Goal: Task Accomplishment & Management: Use online tool/utility

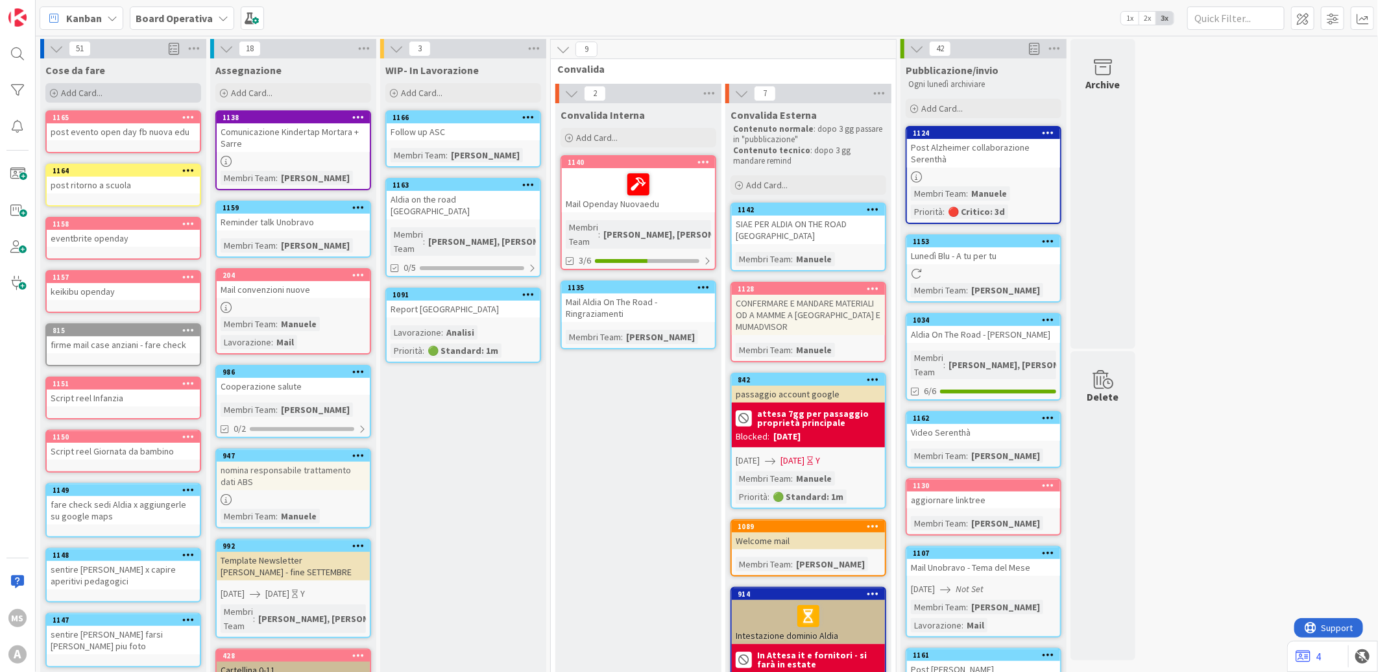
click at [61, 95] on span "Add Card..." at bounding box center [82, 93] width 42 height 12
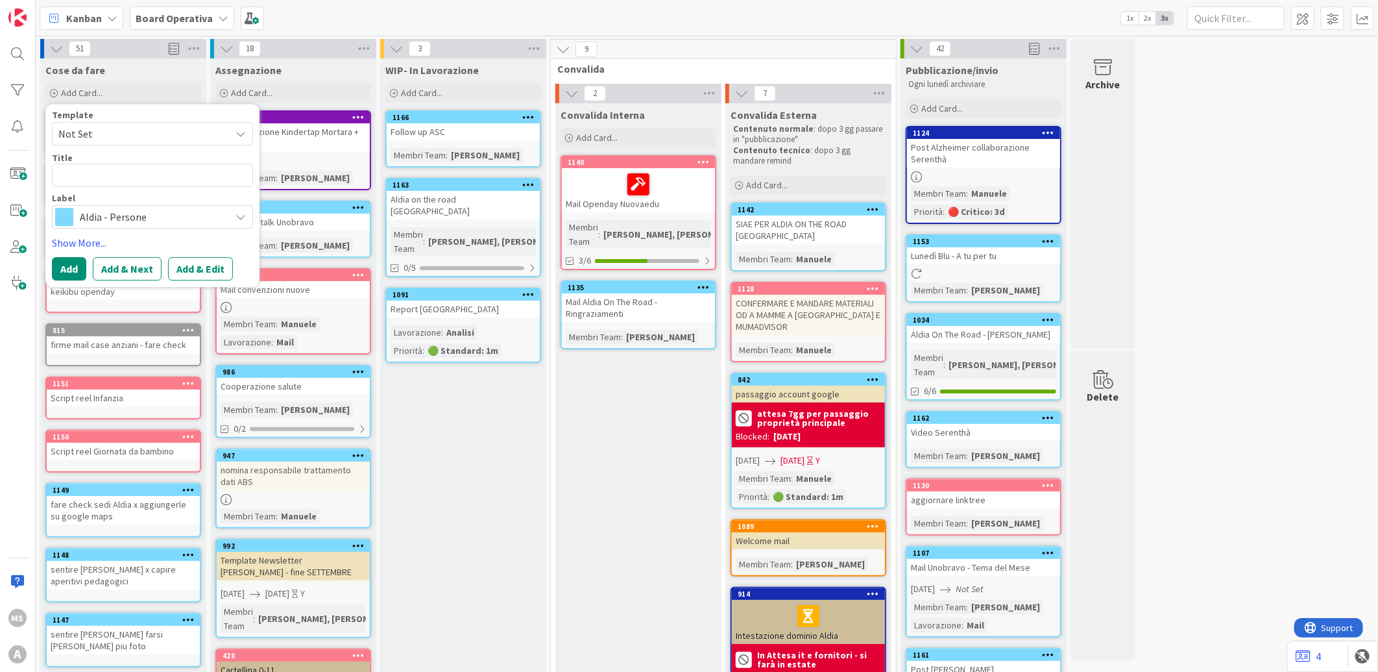
click at [107, 228] on div "Aldia - Persone" at bounding box center [152, 216] width 201 height 23
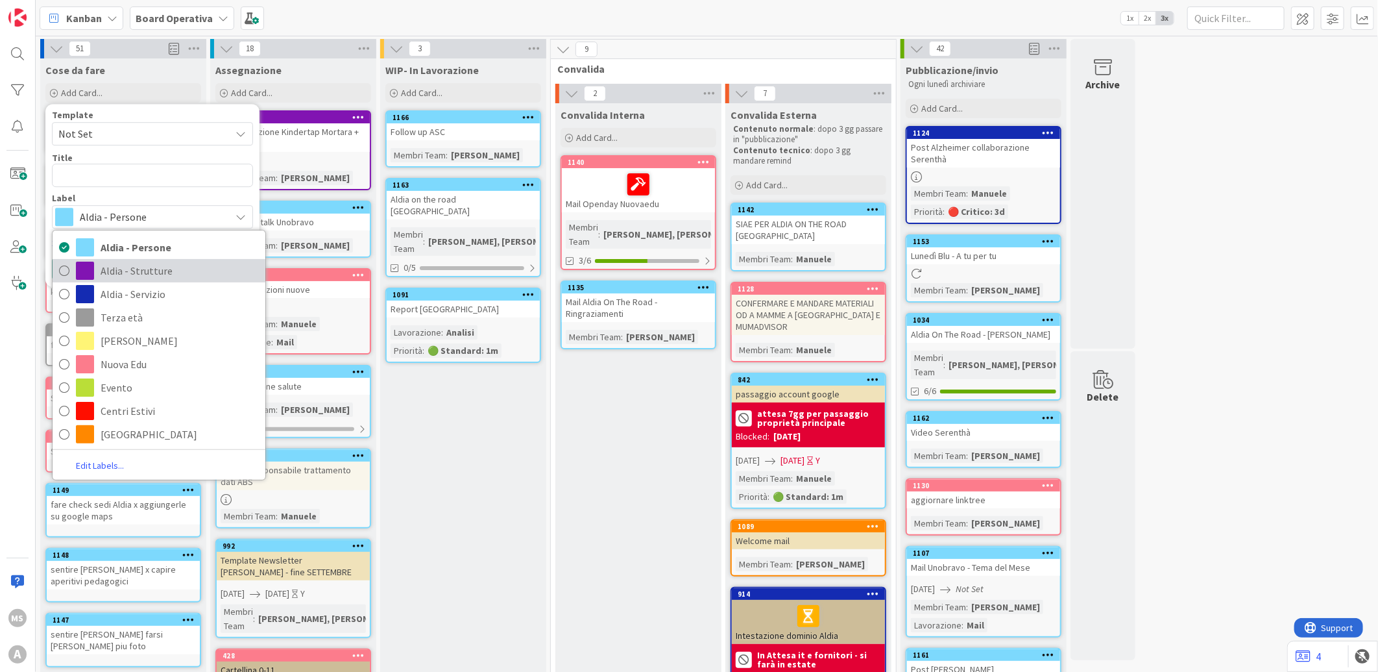
click at [119, 271] on span "Aldia - Strutture" at bounding box center [180, 270] width 158 height 19
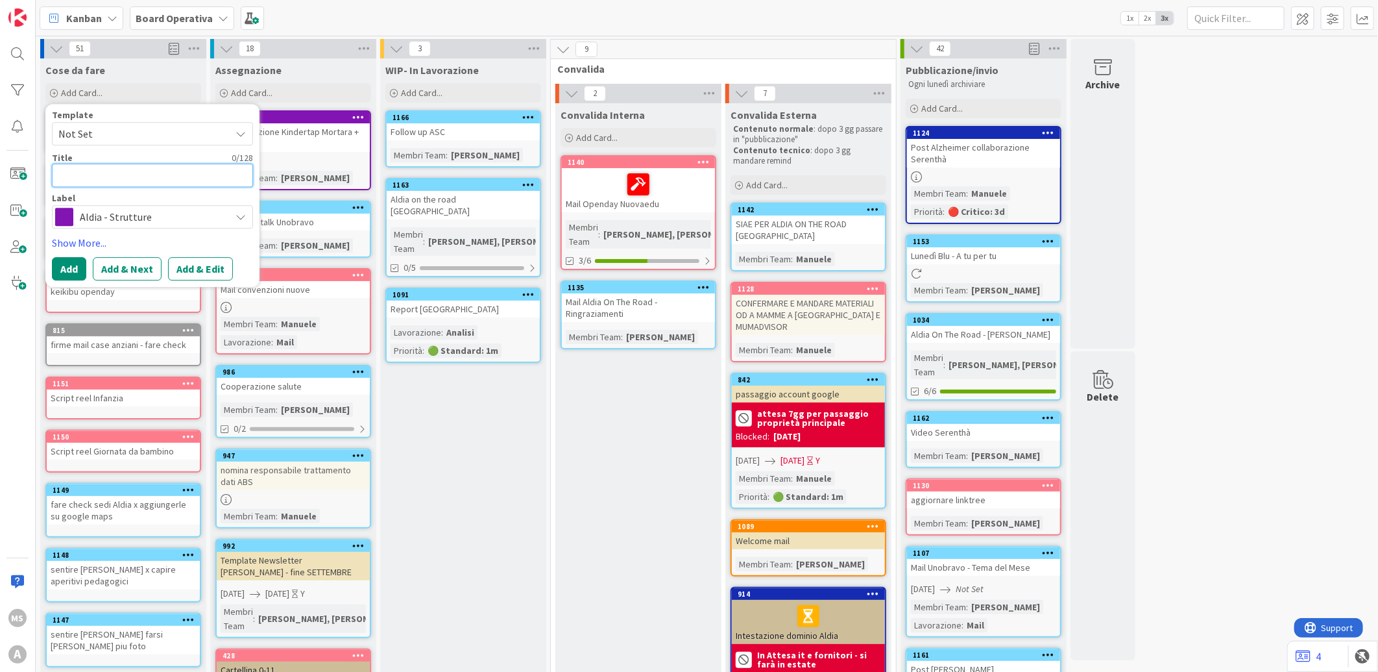
click at [173, 180] on textarea at bounding box center [152, 175] width 201 height 23
type textarea "x"
type textarea "n"
type textarea "x"
type textarea "ni"
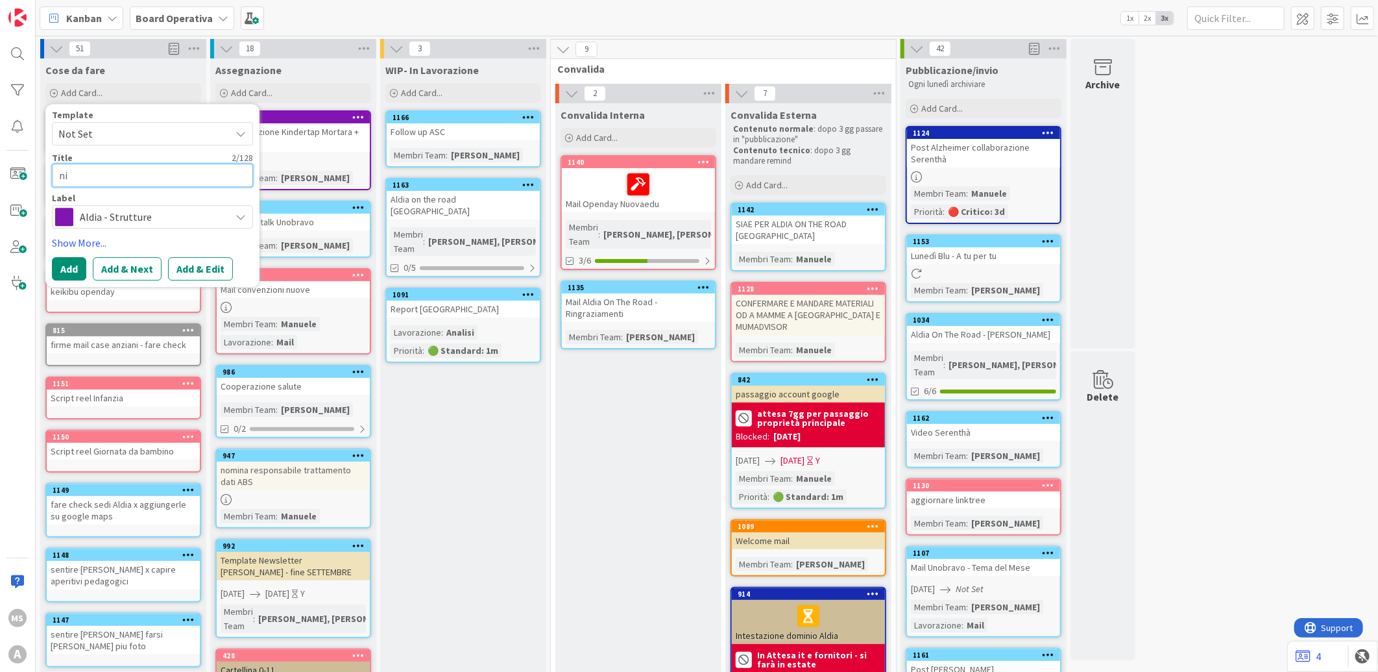
type textarea "x"
type textarea "n"
type textarea "x"
type textarea "b"
type textarea "x"
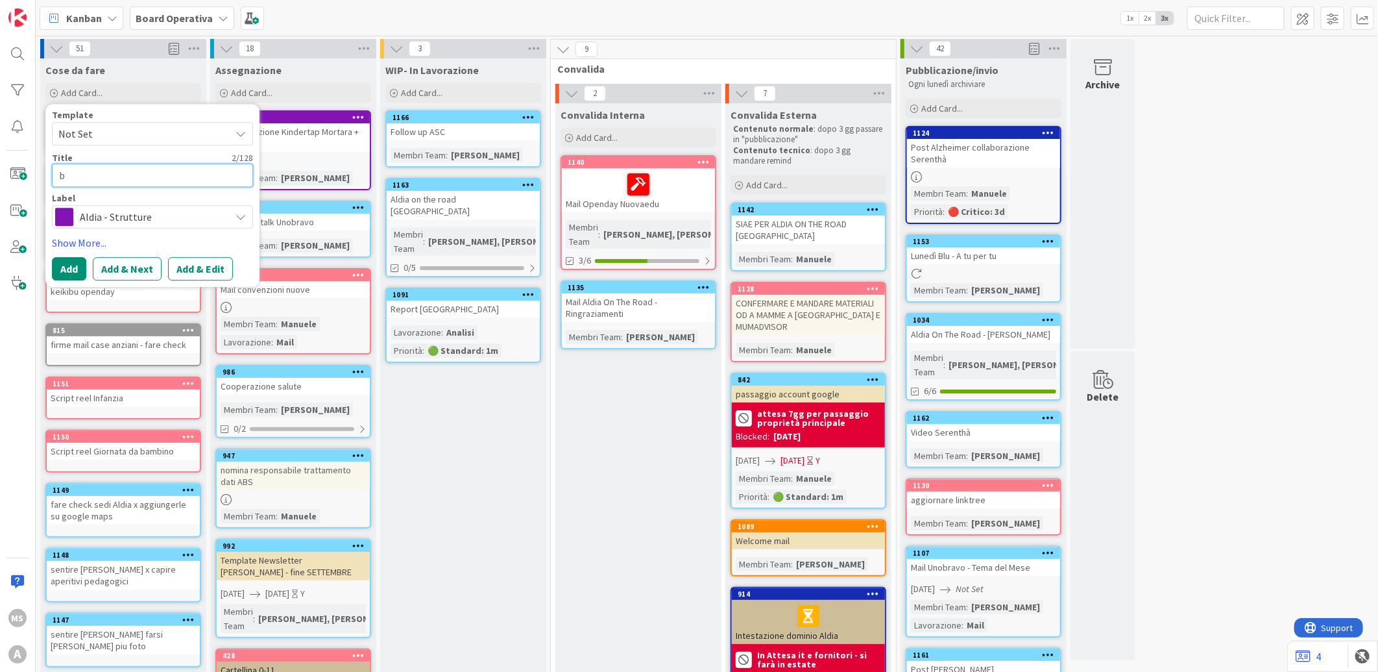
type textarea "be"
type textarea "x"
type textarea "ben"
type textarea "x"
type textarea "benv"
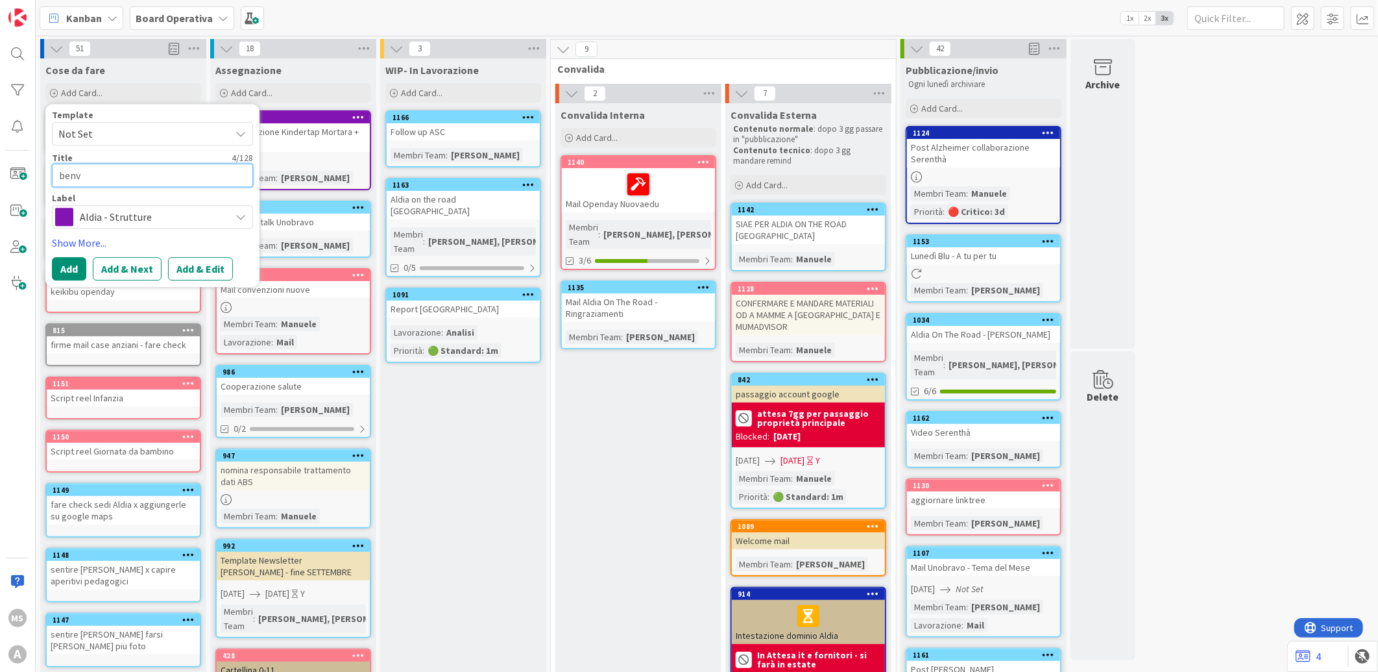
type textarea "x"
type textarea "benve"
type textarea "x"
type textarea "benven"
type textarea "x"
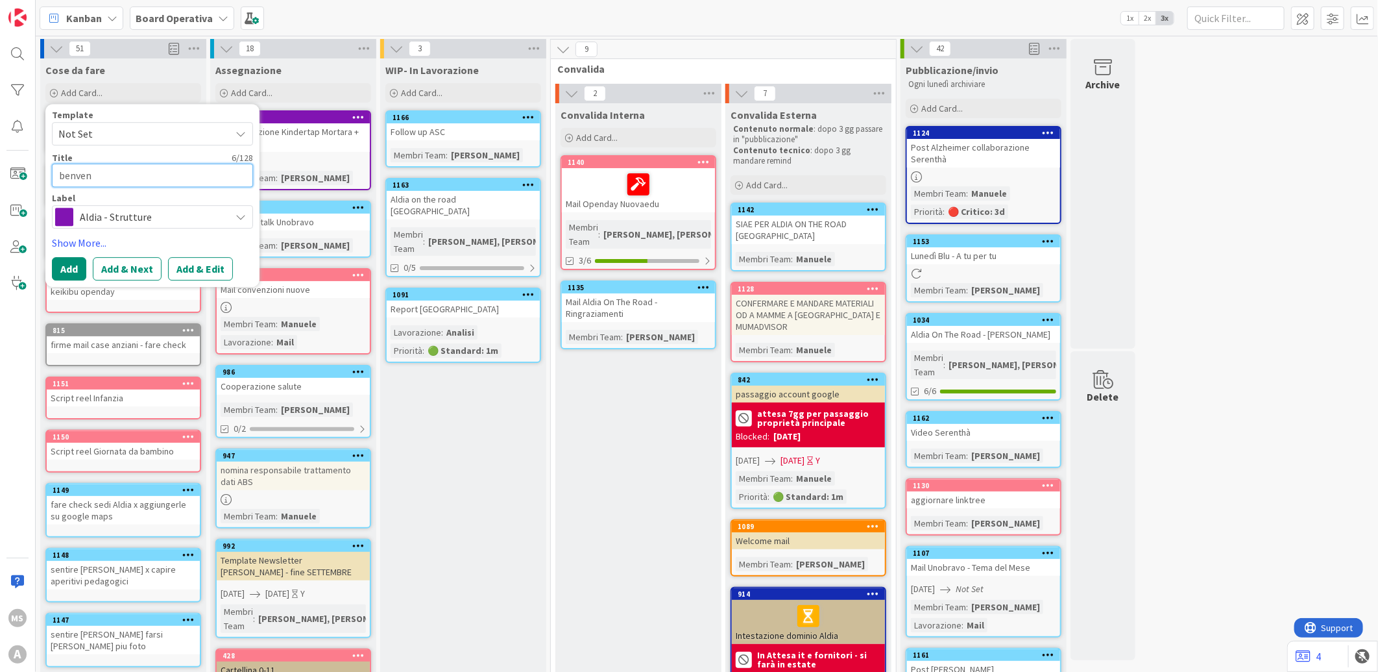
type textarea "benvenu"
type textarea "x"
type textarea "benvenut"
type textarea "x"
type textarea "benvenuti"
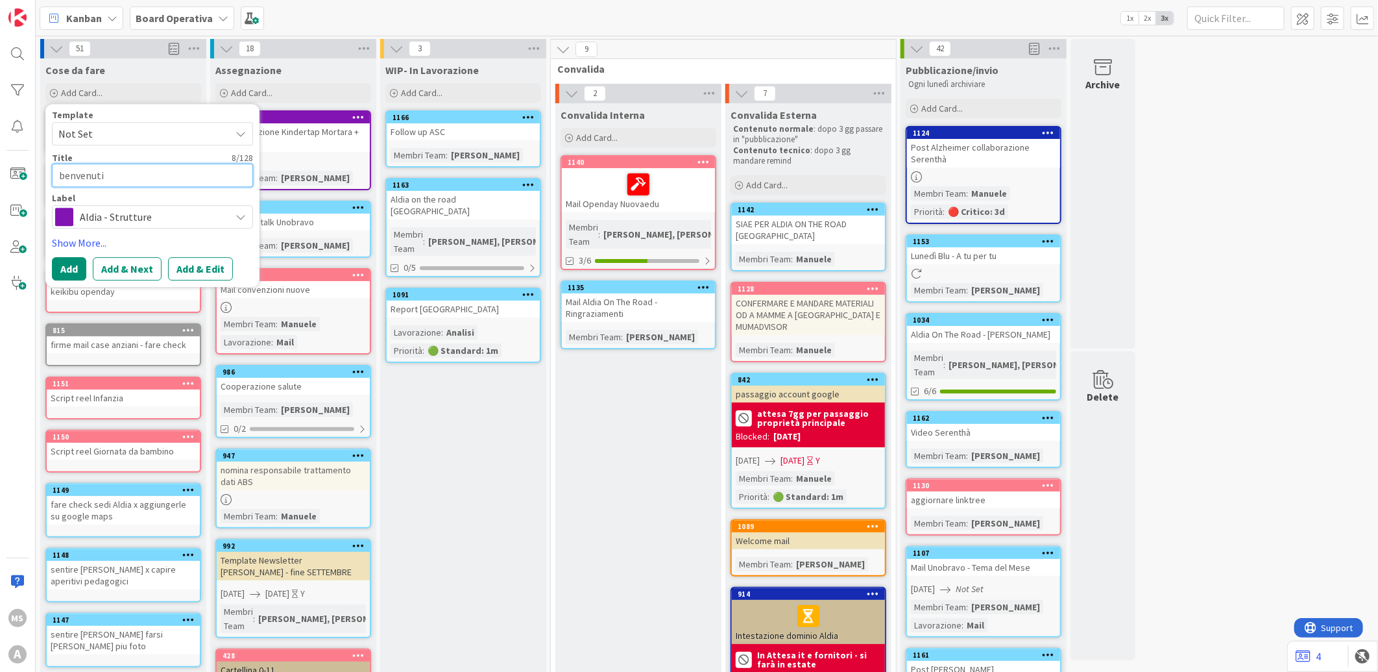
type textarea "x"
type textarea "benvenuti"
type textarea "x"
type textarea "benvenuti a"
type textarea "x"
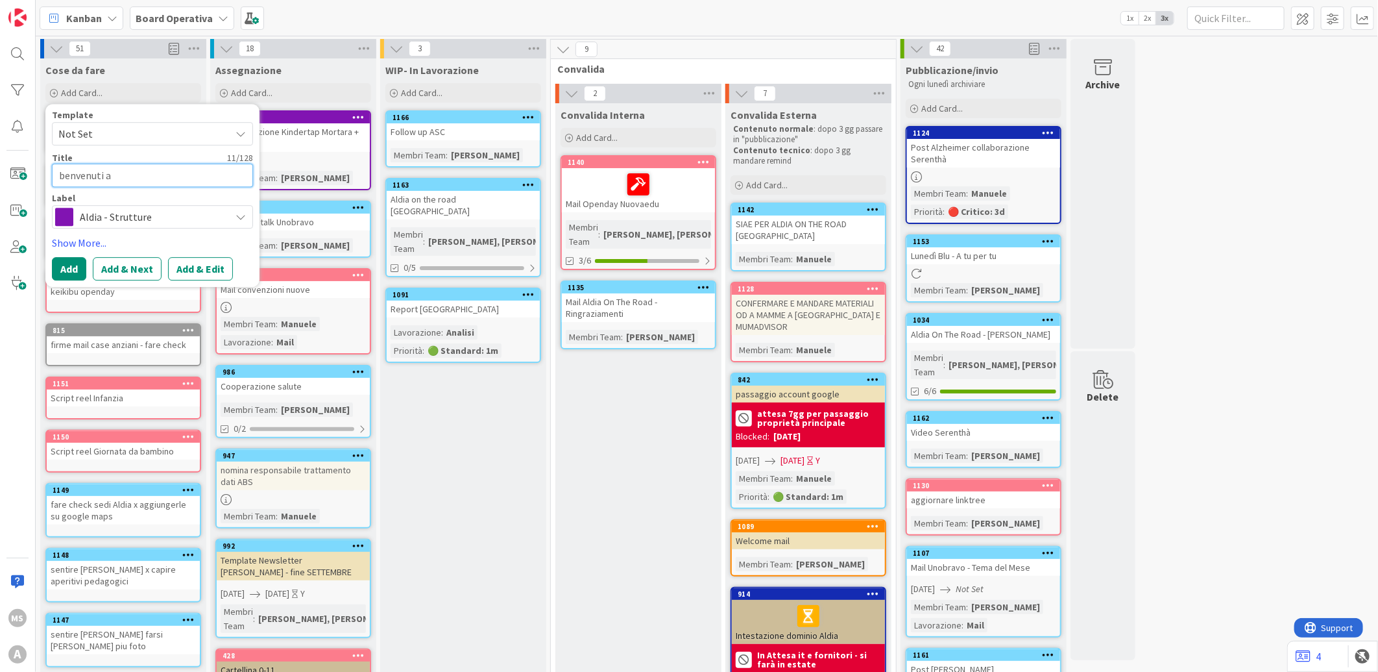
type textarea "benvenuti as"
type textarea "x"
type textarea "benvenuti ass"
type textarea "x"
type textarea "benvenuti asso"
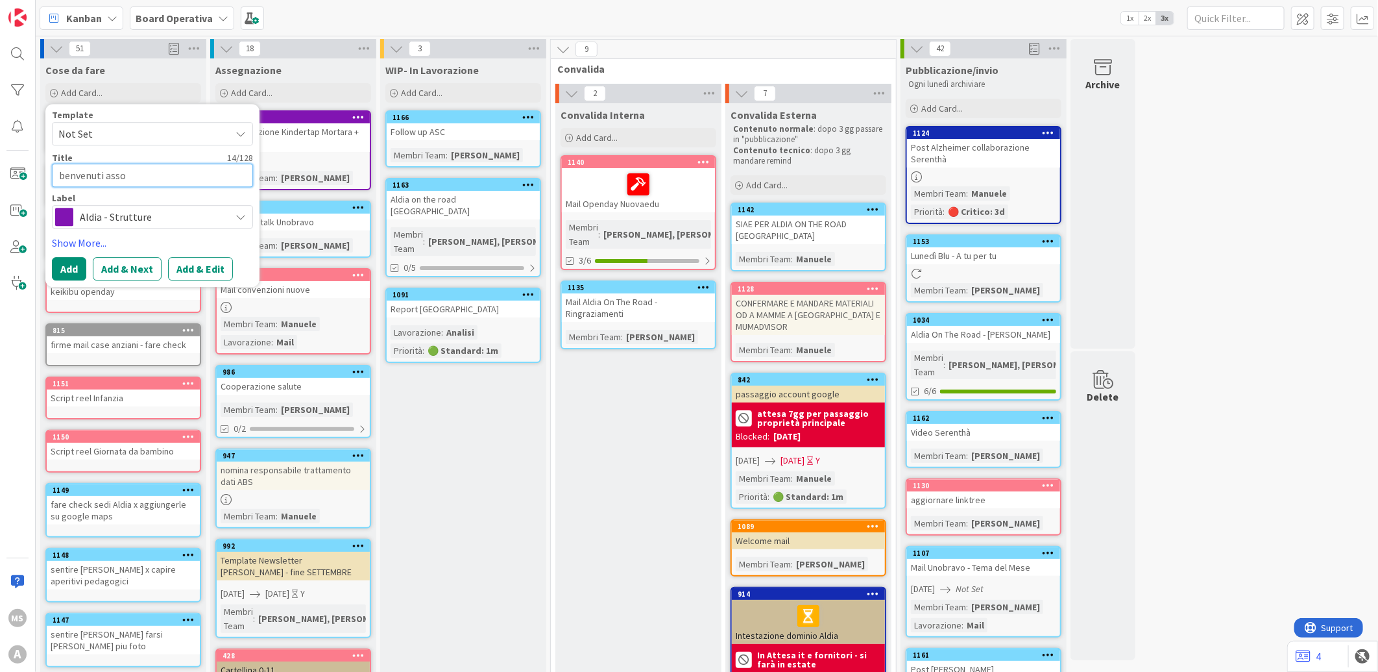
type textarea "x"
type textarea "benvenuti ass"
type textarea "x"
type textarea "benvenuti assi"
type textarea "x"
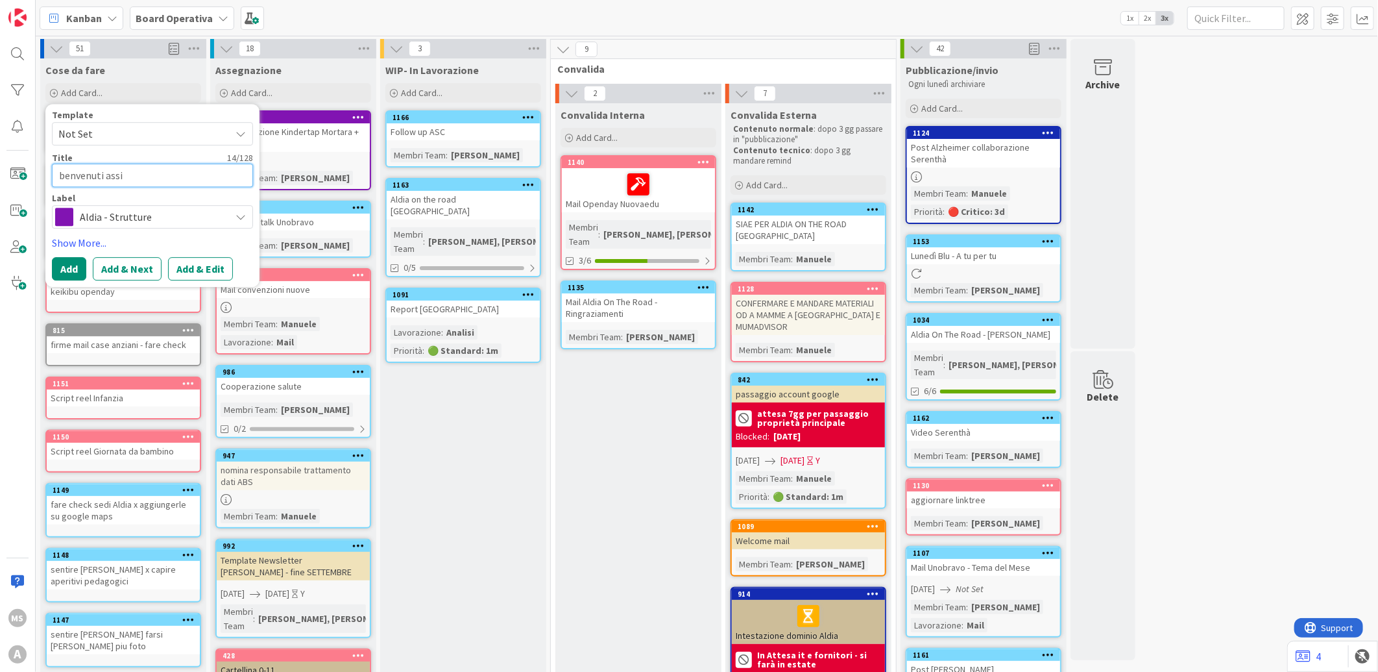
type textarea "benvenuti assis"
type textarea "x"
type textarea "[PERSON_NAME]"
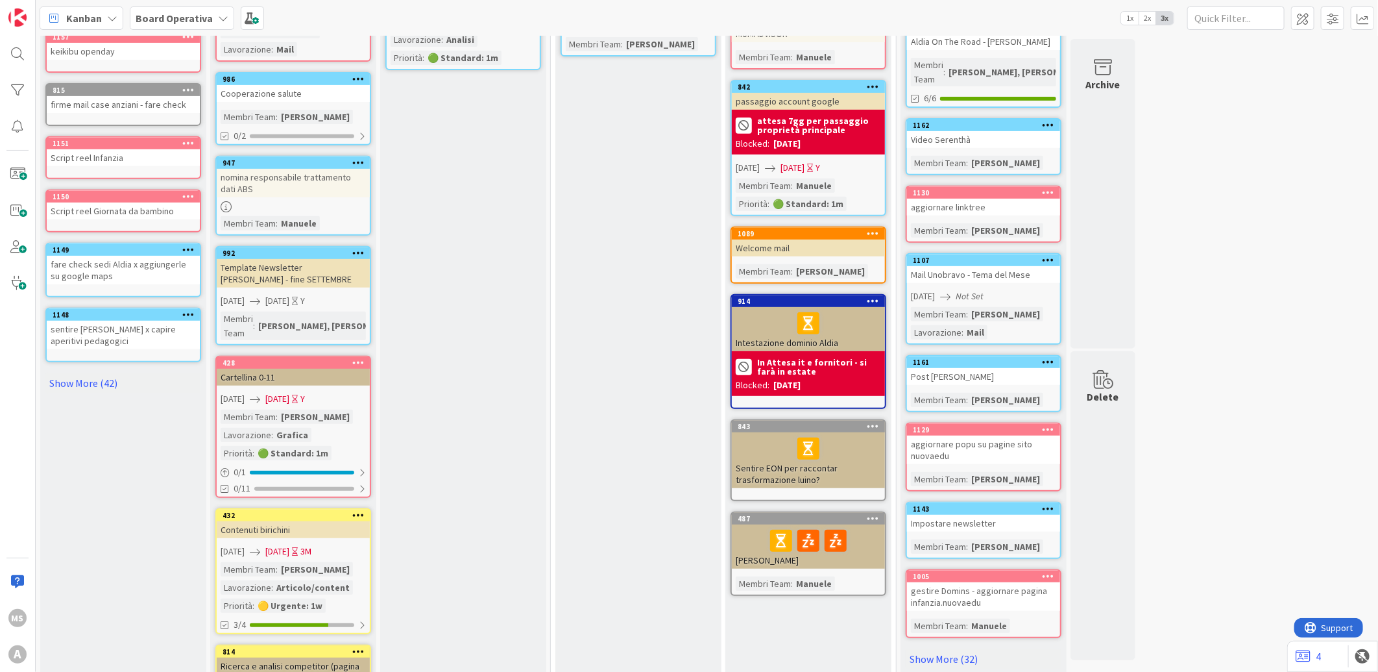
scroll to position [319, 0]
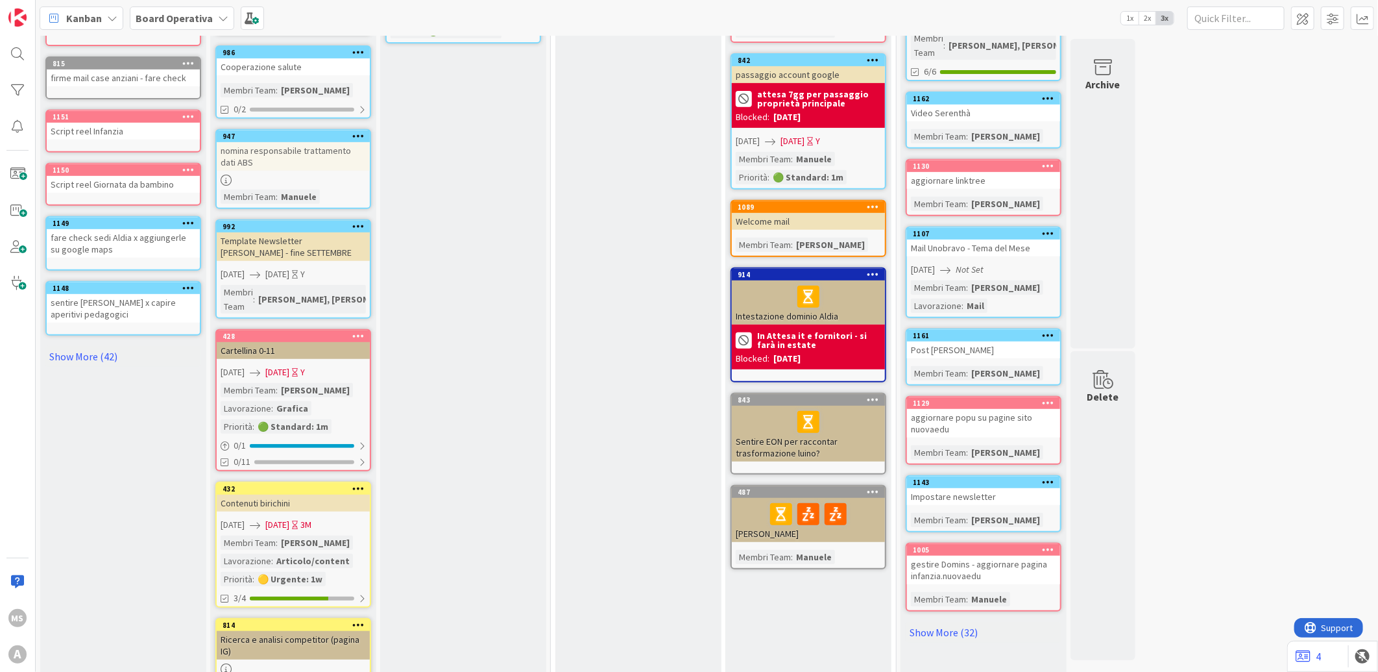
click at [97, 337] on div "Cose da fare Add Card... Template Not Set Title 0 / 128 Label Aldia - Persone A…" at bounding box center [123, 287] width 166 height 1097
click at [96, 346] on link "Show More (42)" at bounding box center [123, 356] width 156 height 21
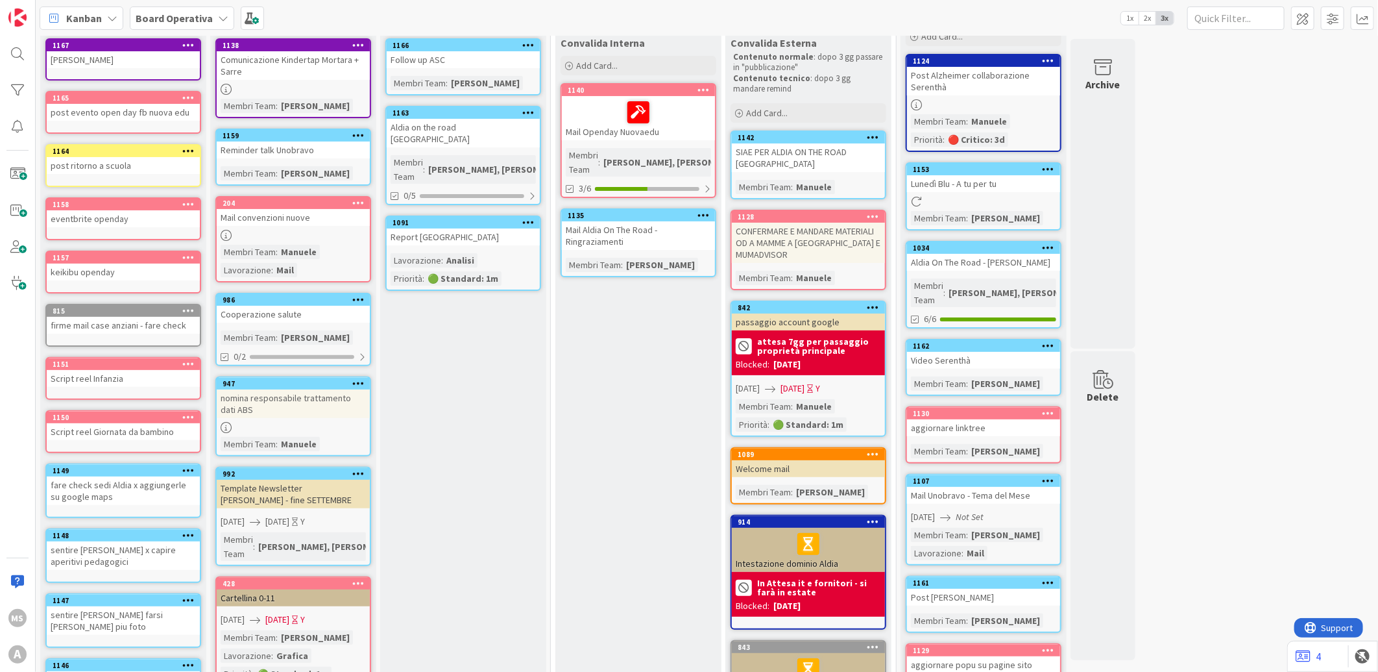
scroll to position [0, 0]
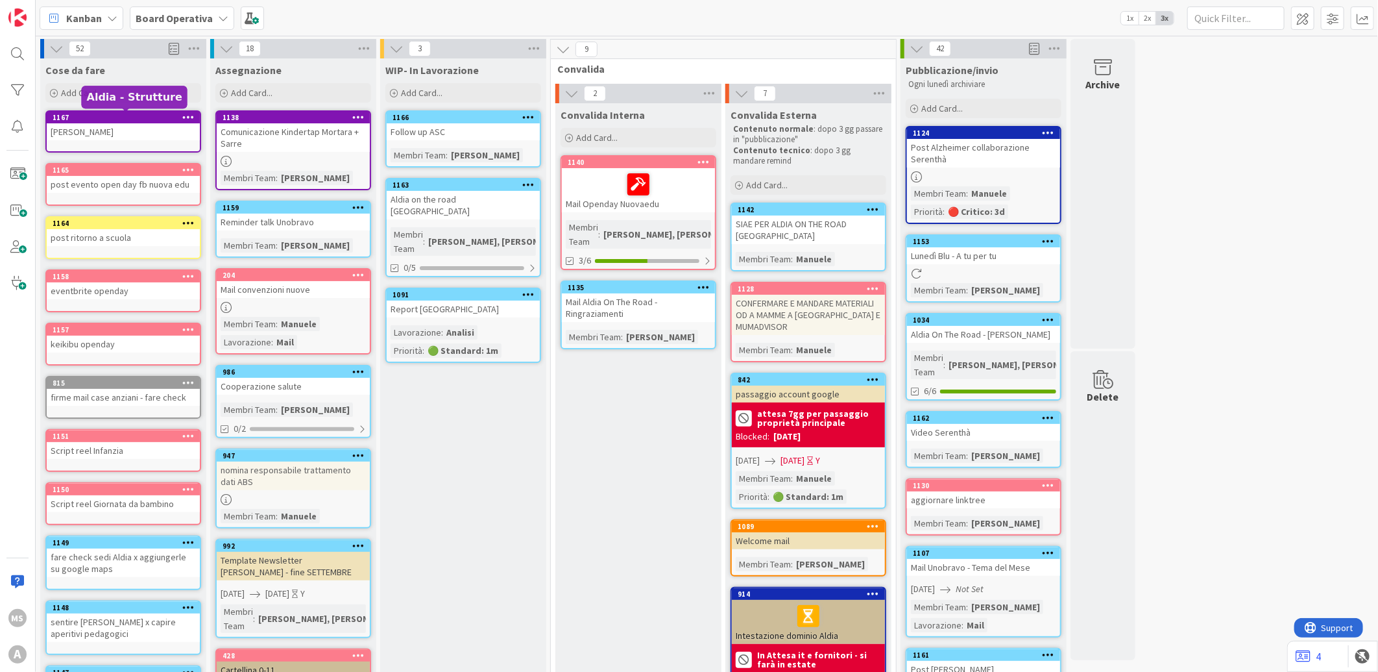
click at [111, 119] on div "1167" at bounding box center [126, 117] width 147 height 9
